Goal: Task Accomplishment & Management: Use online tool/utility

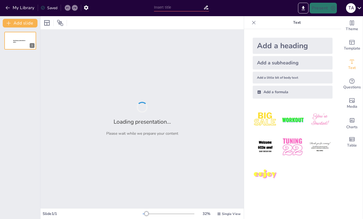
type input "CSC225|W1|Java Fundamentals: Mastering Arithmetic and Control Structures"
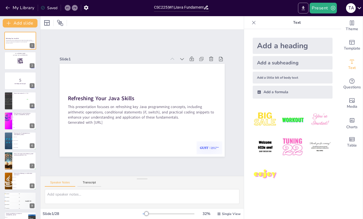
click at [302, 9] on icon "Export to PowerPoint" at bounding box center [304, 8] width 6 height 6
checkbox input "true"
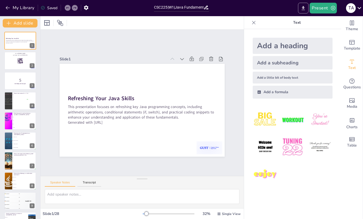
checkbox input "true"
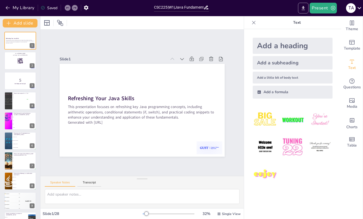
checkbox input "true"
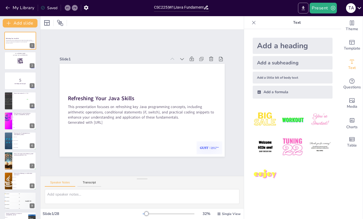
checkbox input "true"
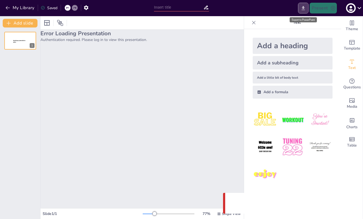
click at [305, 8] on icon "Export to PowerPoint" at bounding box center [303, 8] width 3 height 4
click at [303, 8] on icon "Export to PowerPoint" at bounding box center [304, 8] width 6 height 6
click at [9, 8] on icon "button" at bounding box center [7, 7] width 5 height 5
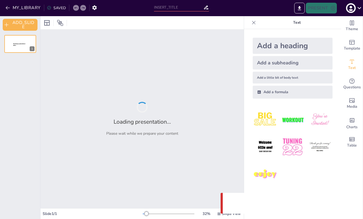
type input "CSC225|WArray and Loop Mastery: Code Snippet Challenge"
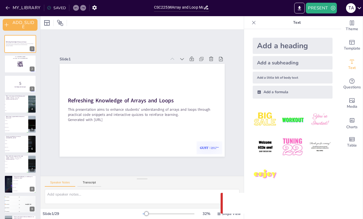
checkbox input "true"
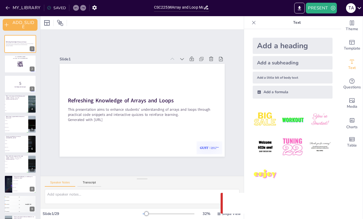
checkbox input "true"
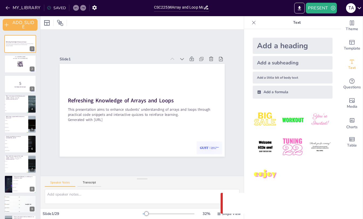
checkbox input "true"
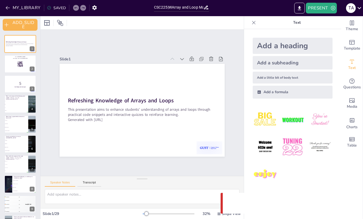
checkbox input "true"
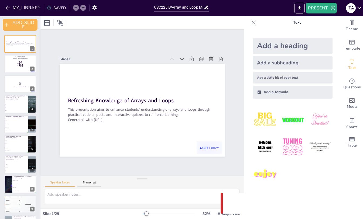
checkbox input "true"
click at [298, 9] on icon "EXPORT_TO_POWERPOINT" at bounding box center [300, 8] width 6 height 6
checkbox input "true"
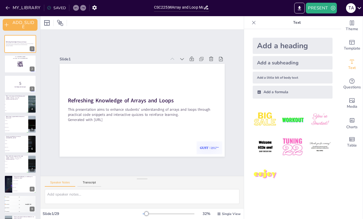
checkbox input "true"
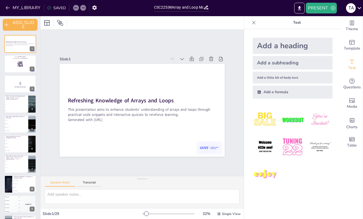
checkbox input "true"
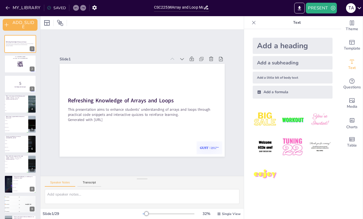
checkbox input "true"
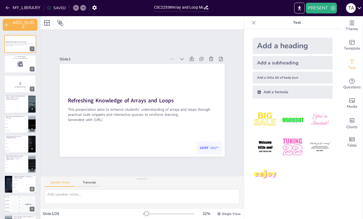
checkbox input "true"
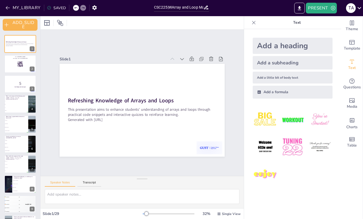
checkbox input "true"
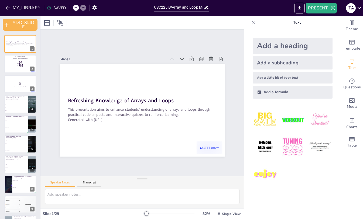
checkbox input "true"
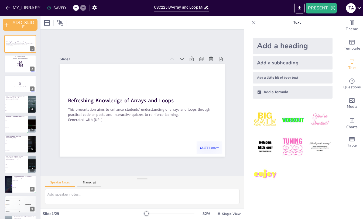
checkbox input "true"
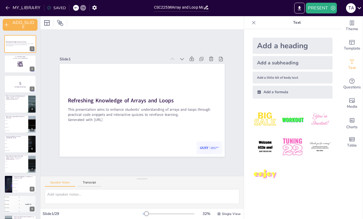
checkbox input "true"
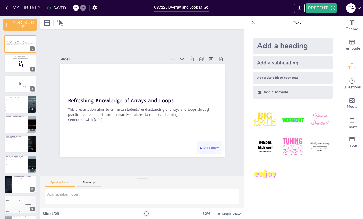
checkbox input "true"
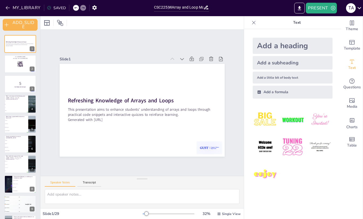
checkbox input "true"
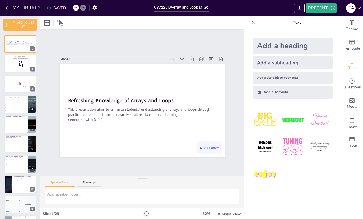
checkbox input "true"
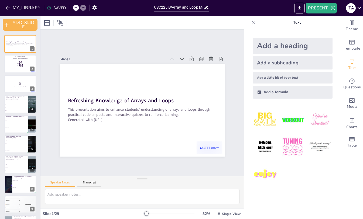
checkbox input "true"
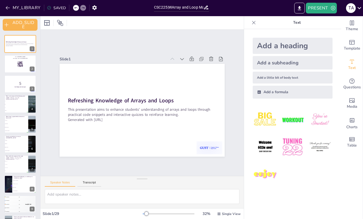
checkbox input "true"
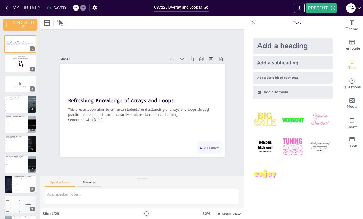
checkbox input "true"
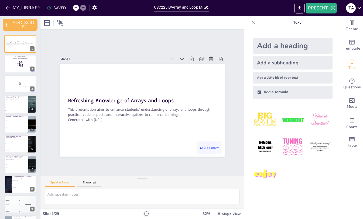
checkbox input "true"
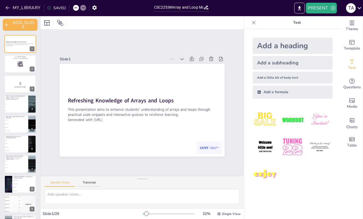
checkbox input "true"
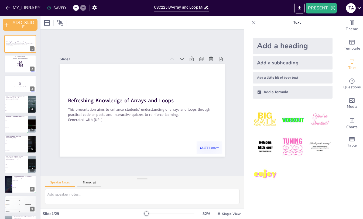
checkbox input "true"
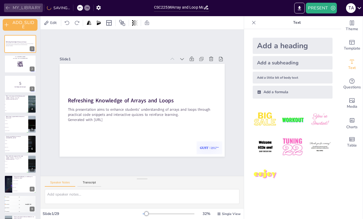
click at [8, 5] on icon "button" at bounding box center [7, 7] width 5 height 5
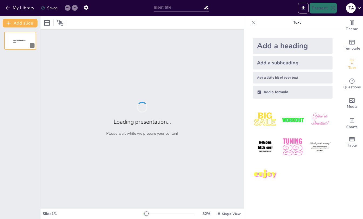
type input "CSC225|Core Java ConceptsEvaluating Understanding of Methods and Class Properti…"
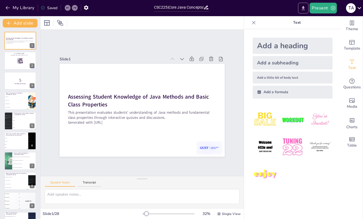
click at [302, 7] on icon "Export to PowerPoint" at bounding box center [304, 8] width 6 height 6
checkbox input "true"
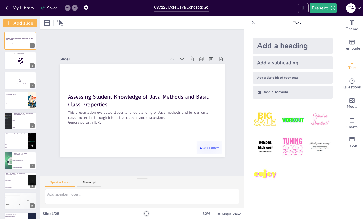
checkbox input "true"
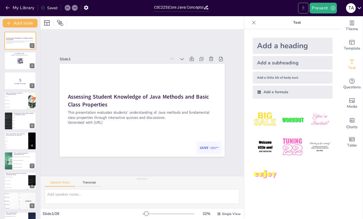
checkbox input "true"
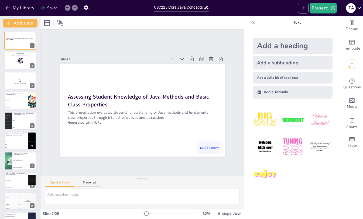
checkbox input "true"
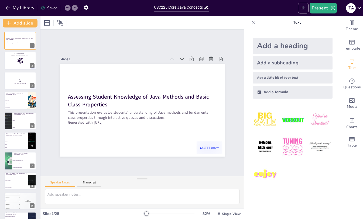
checkbox input "true"
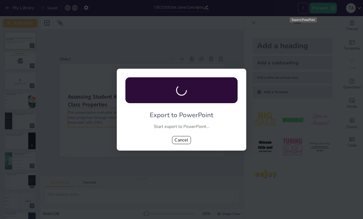
checkbox input "true"
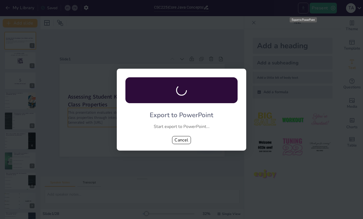
checkbox input "true"
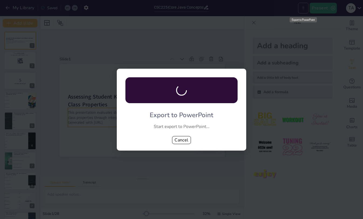
checkbox input "true"
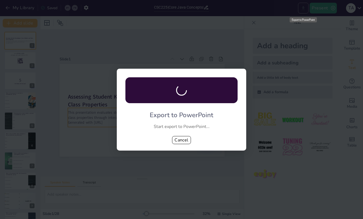
checkbox input "true"
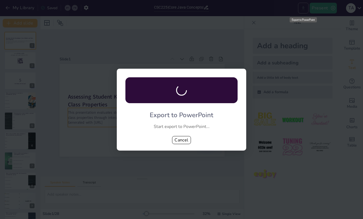
checkbox input "true"
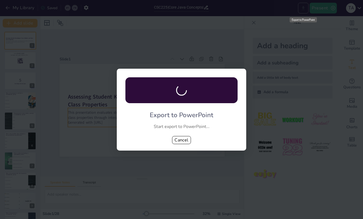
checkbox input "true"
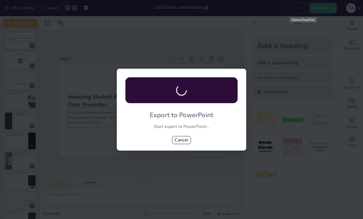
checkbox input "true"
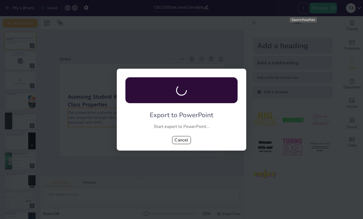
checkbox input "true"
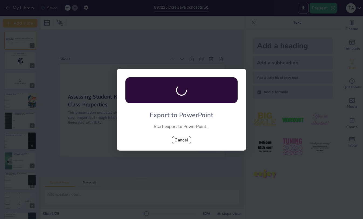
checkbox input "true"
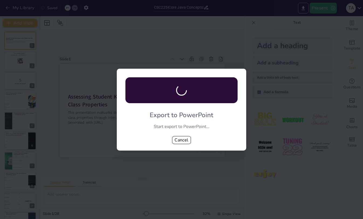
checkbox input "true"
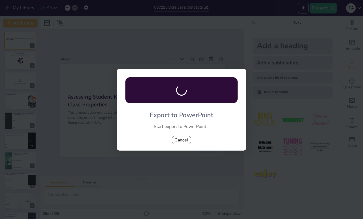
checkbox input "true"
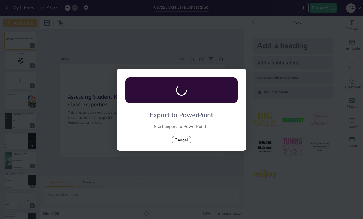
checkbox input "true"
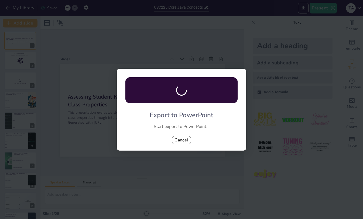
checkbox input "true"
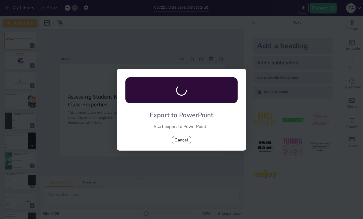
checkbox input "true"
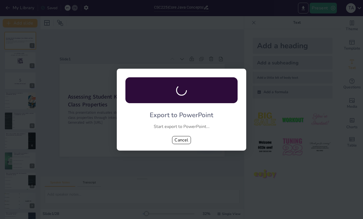
checkbox input "true"
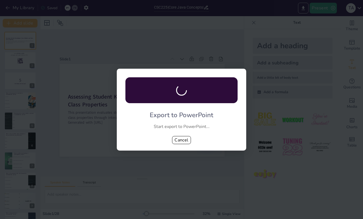
checkbox input "true"
